Goal: Find specific page/section: Find specific page/section

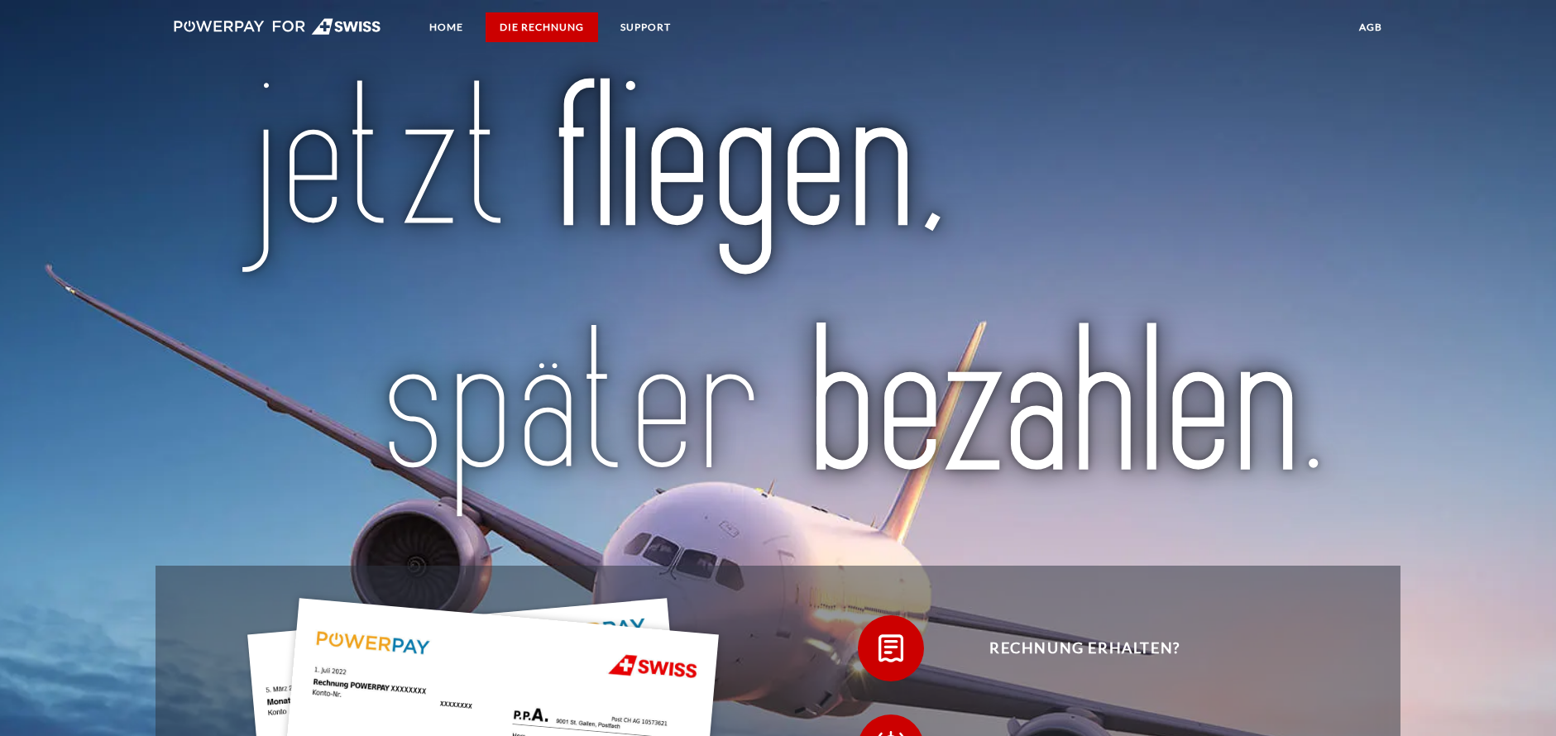
click at [538, 26] on link "DIE RECHNUNG" at bounding box center [541, 27] width 112 height 30
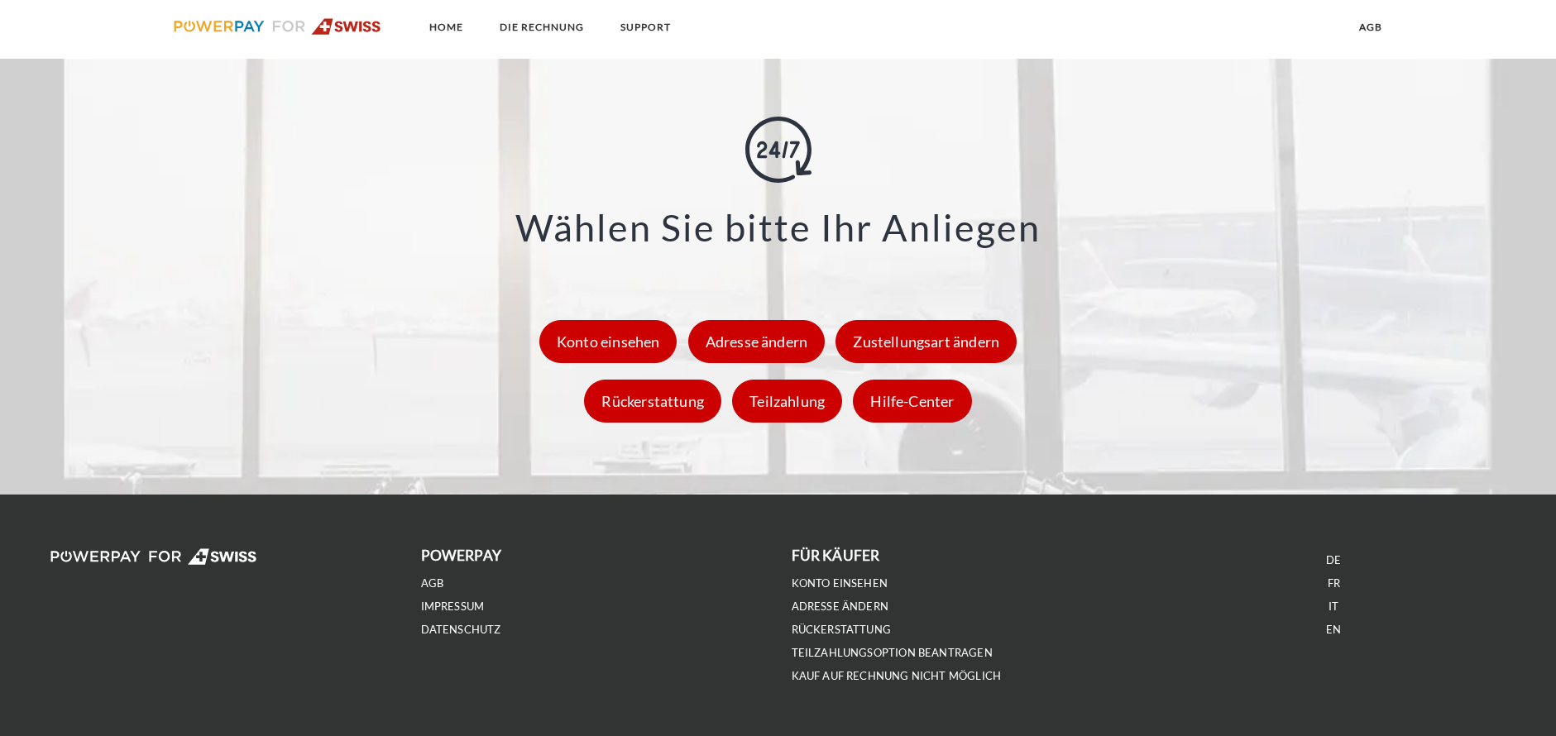
scroll to position [2523, 0]
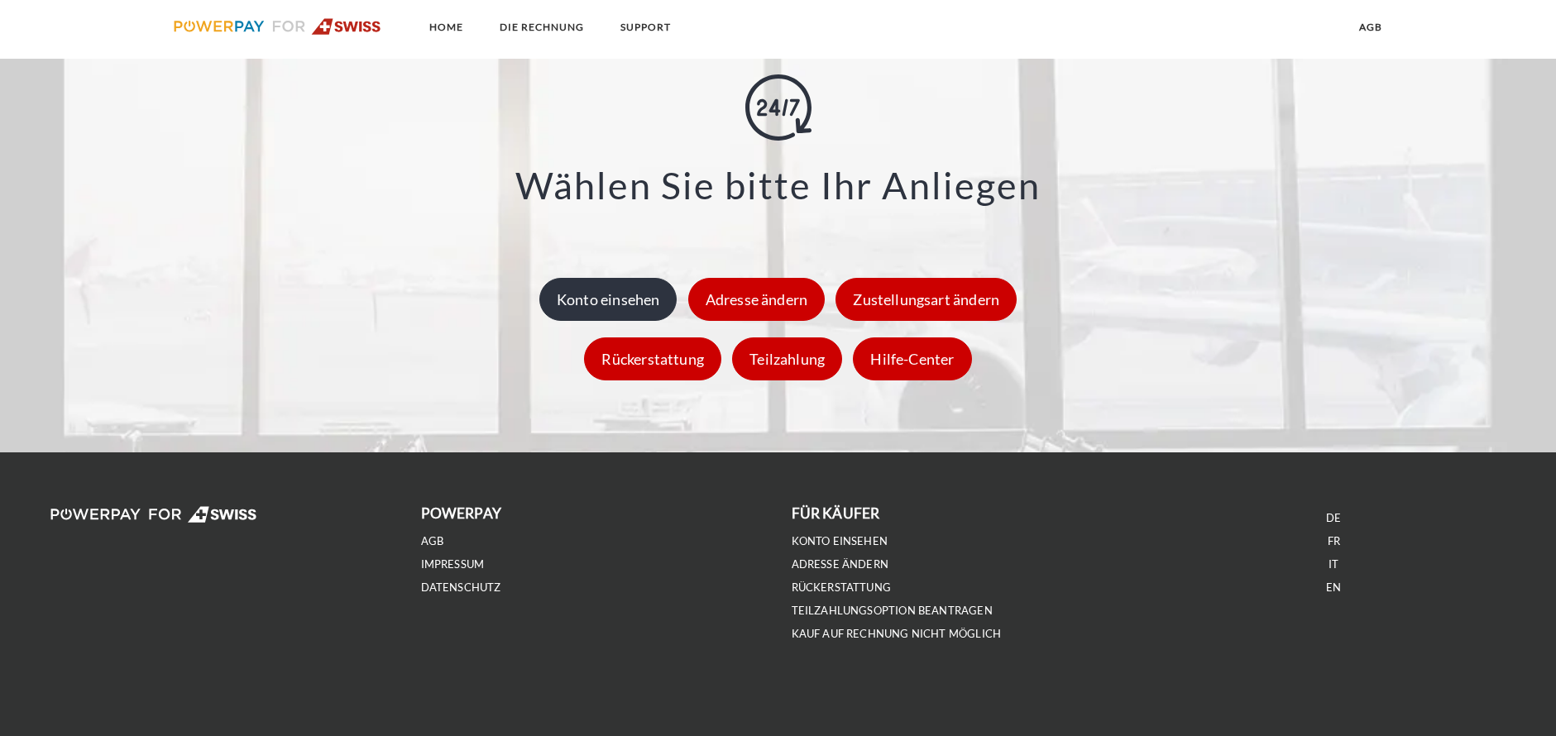
click at [620, 301] on div "Konto einsehen" at bounding box center [608, 299] width 138 height 43
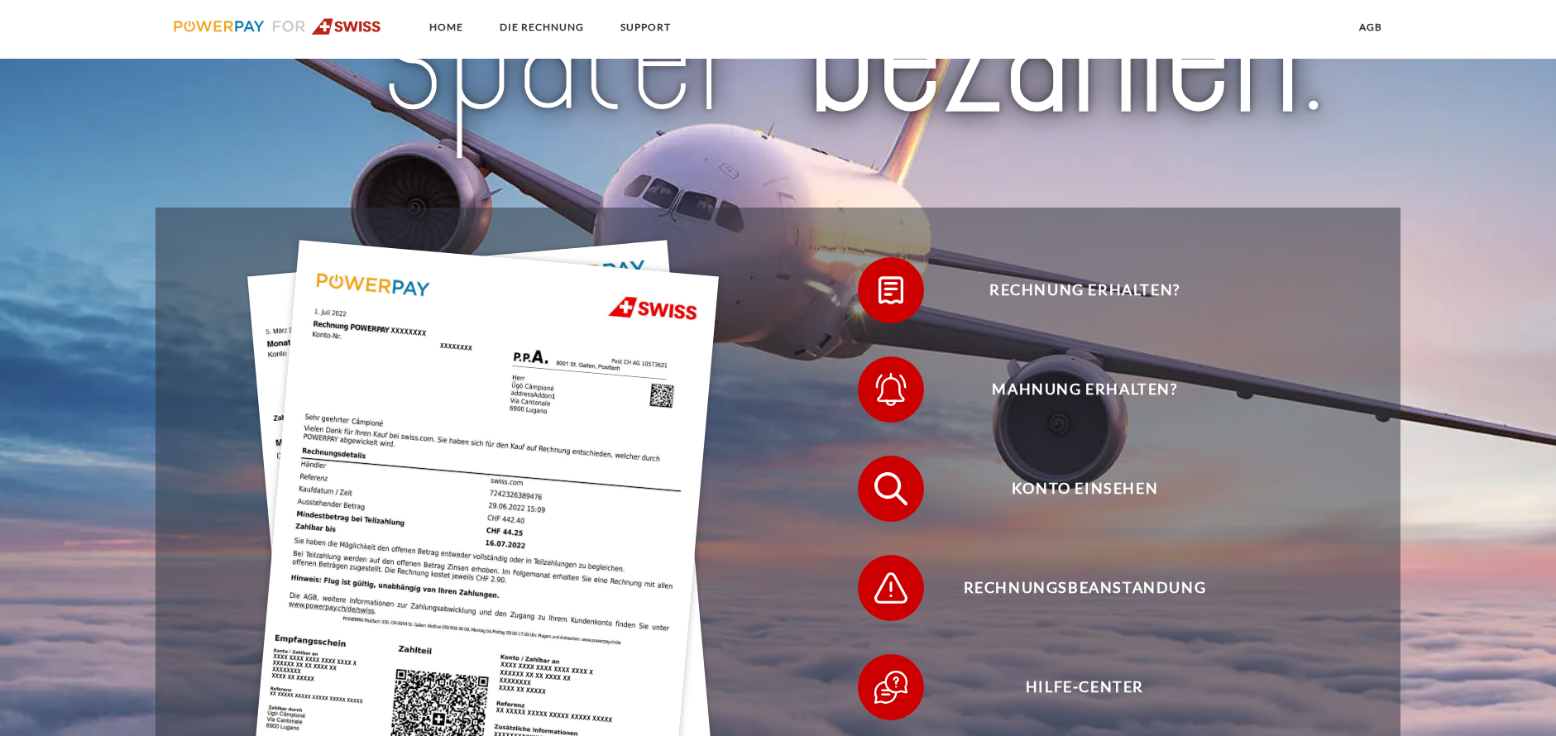
scroll to position [165, 0]
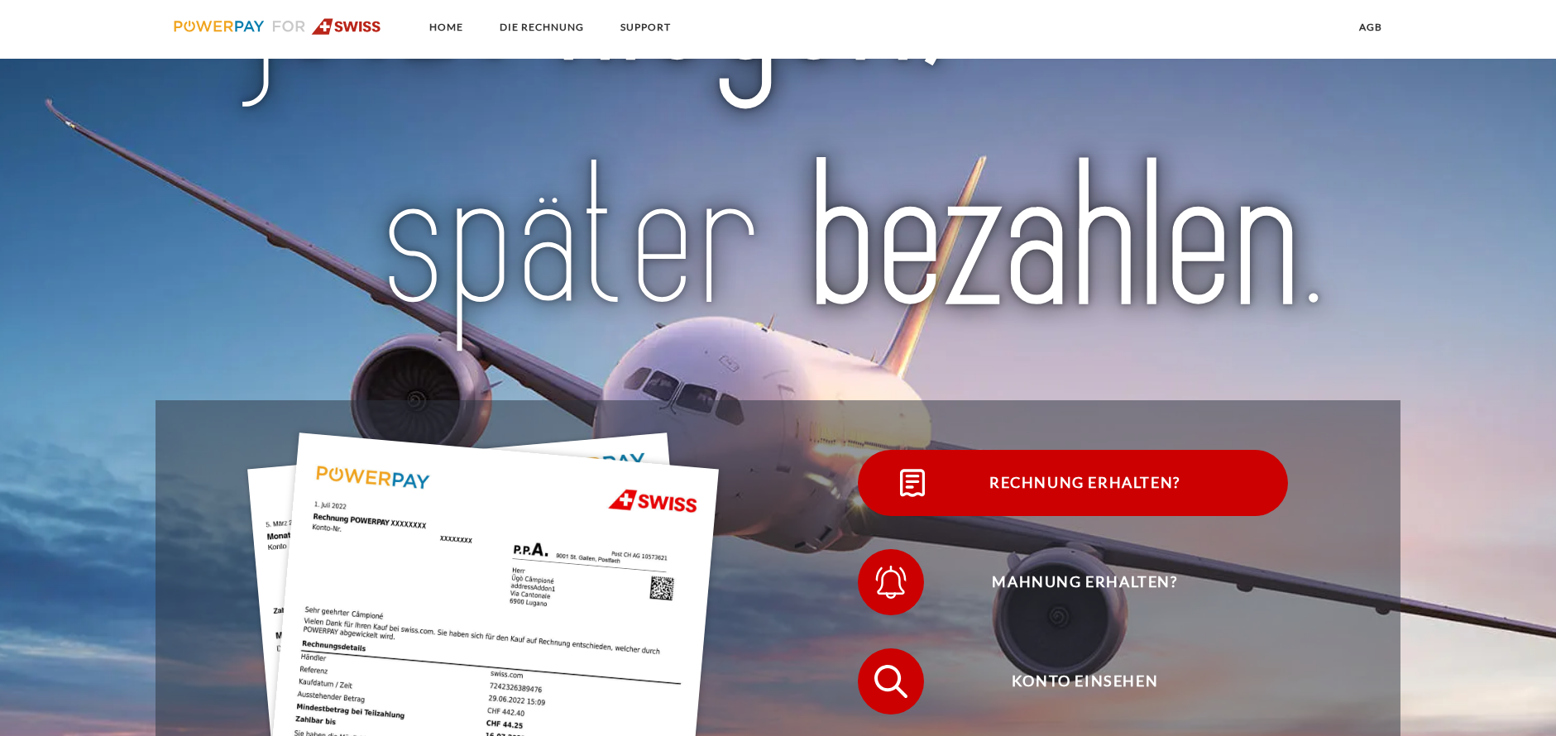
click at [1083, 482] on span "Rechnung erhalten?" at bounding box center [1084, 483] width 405 height 66
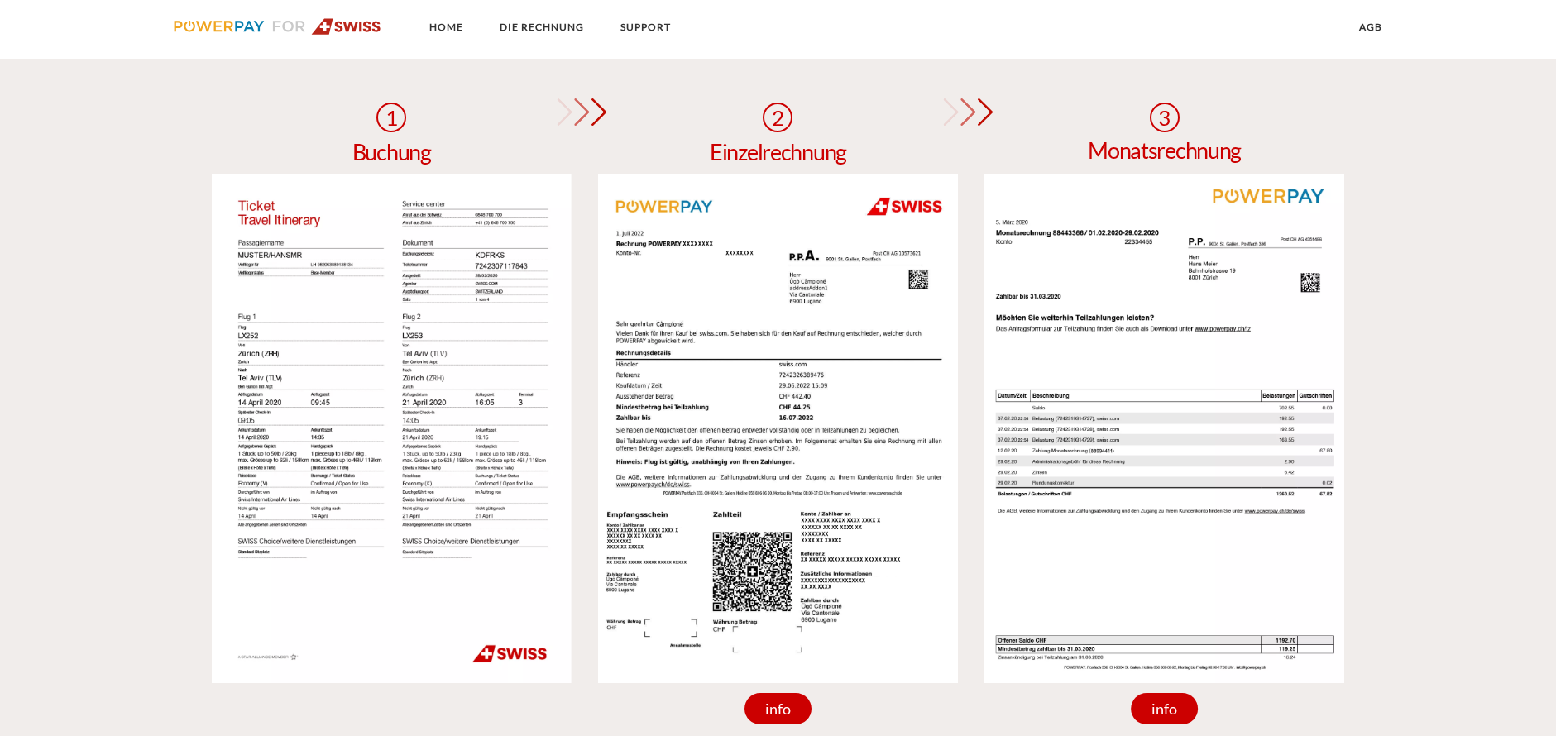
scroll to position [1654, 0]
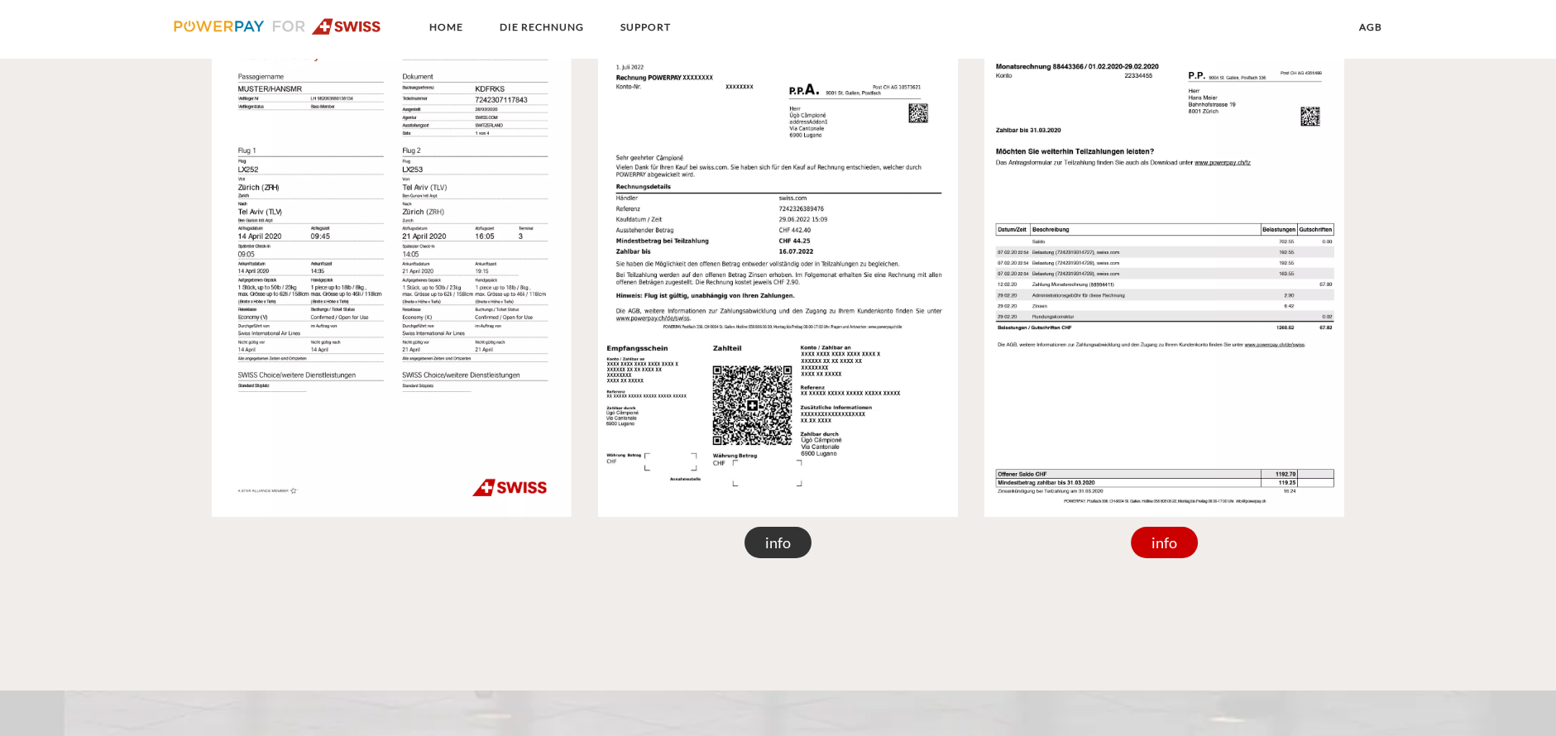
click at [777, 547] on div "info" at bounding box center [778, 542] width 68 height 31
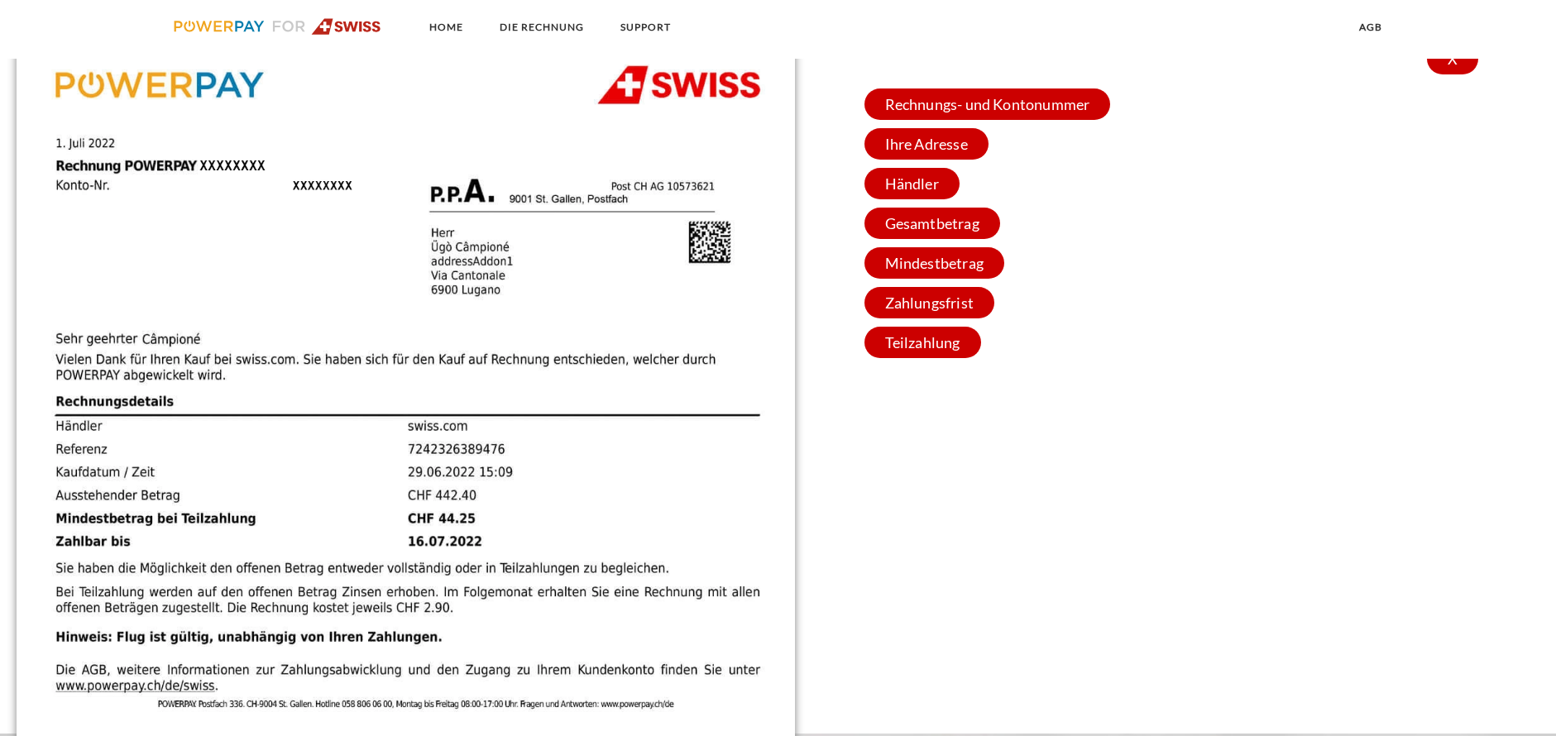
scroll to position [1406, 0]
